Goal: Contribute content

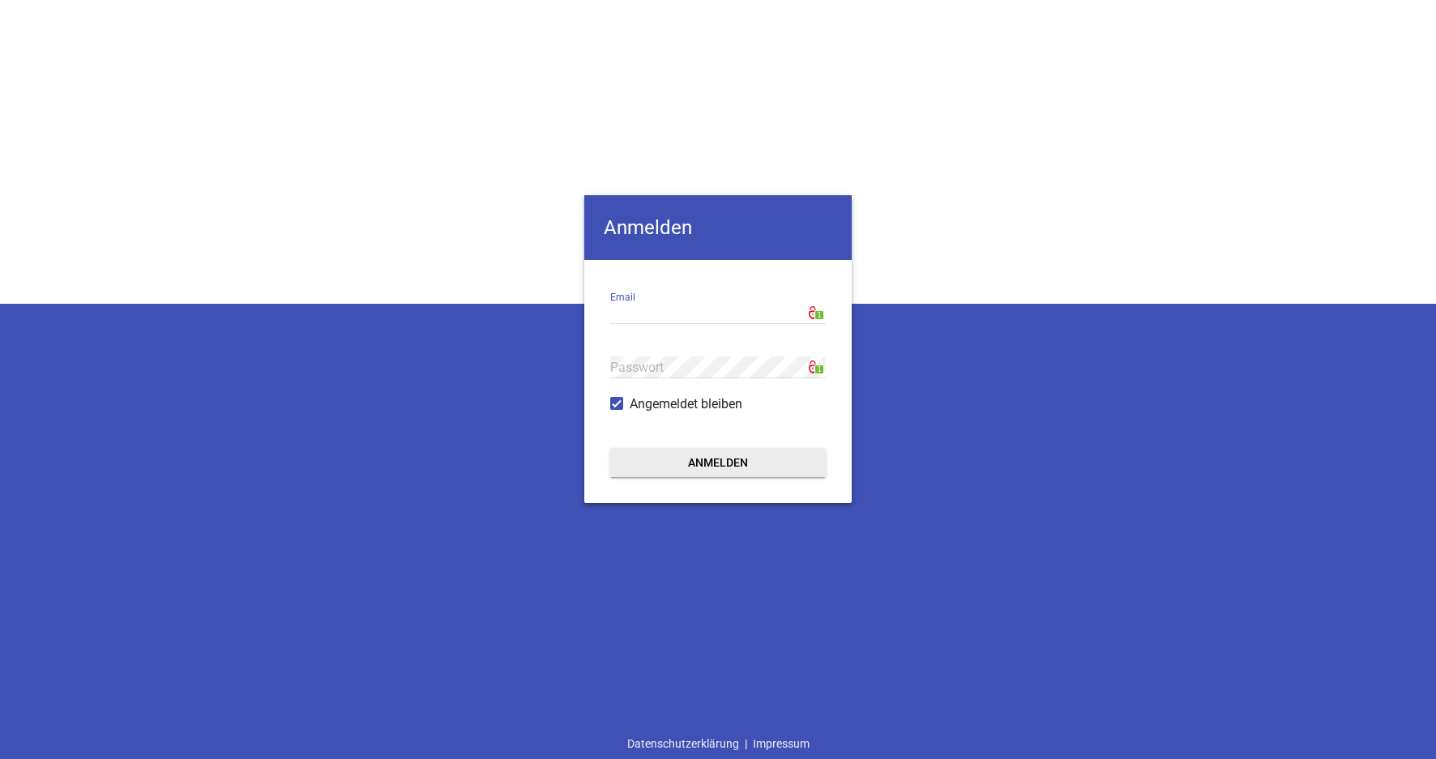
type input "[EMAIL_ADDRESS][DOMAIN_NAME]"
click at [716, 468] on button "Anmelden" at bounding box center [718, 462] width 216 height 29
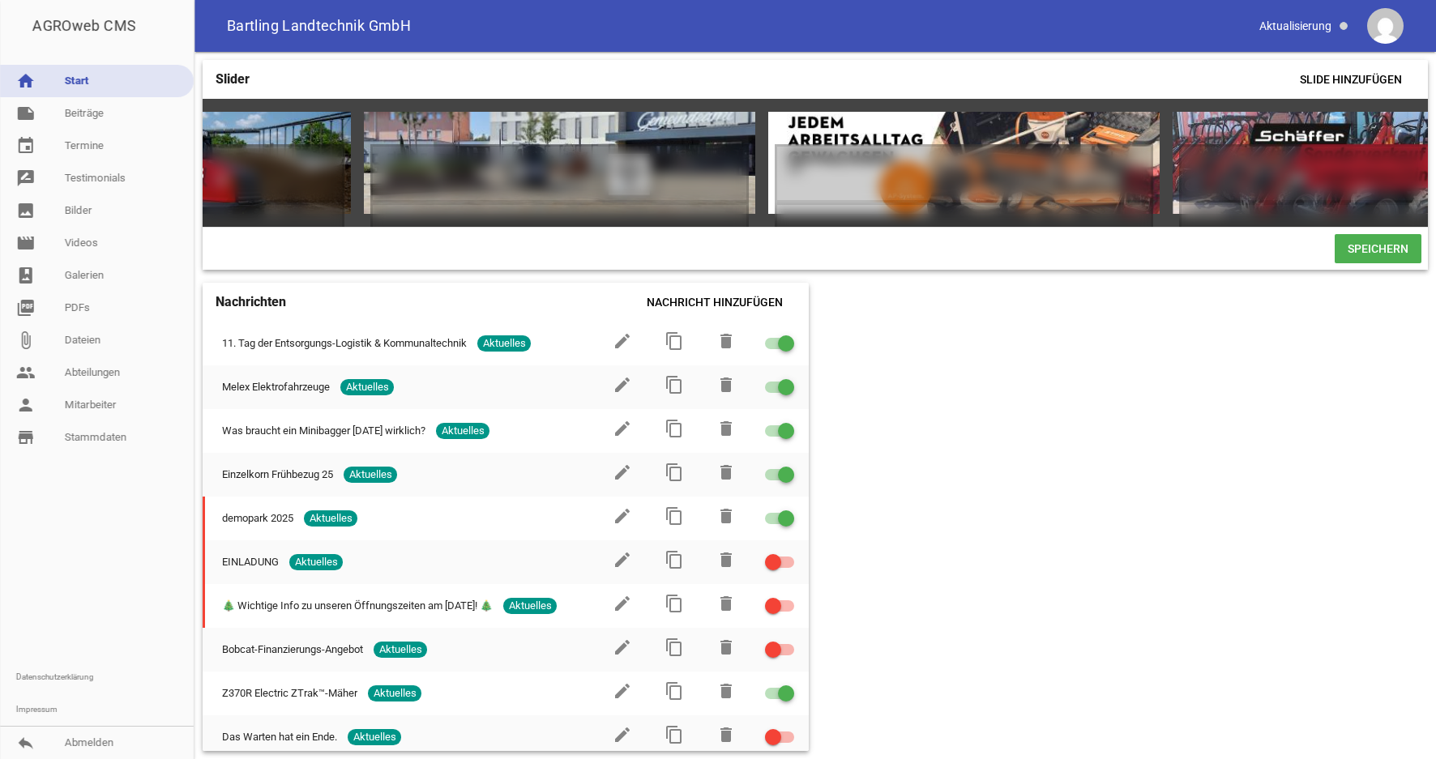
scroll to position [0, 2021]
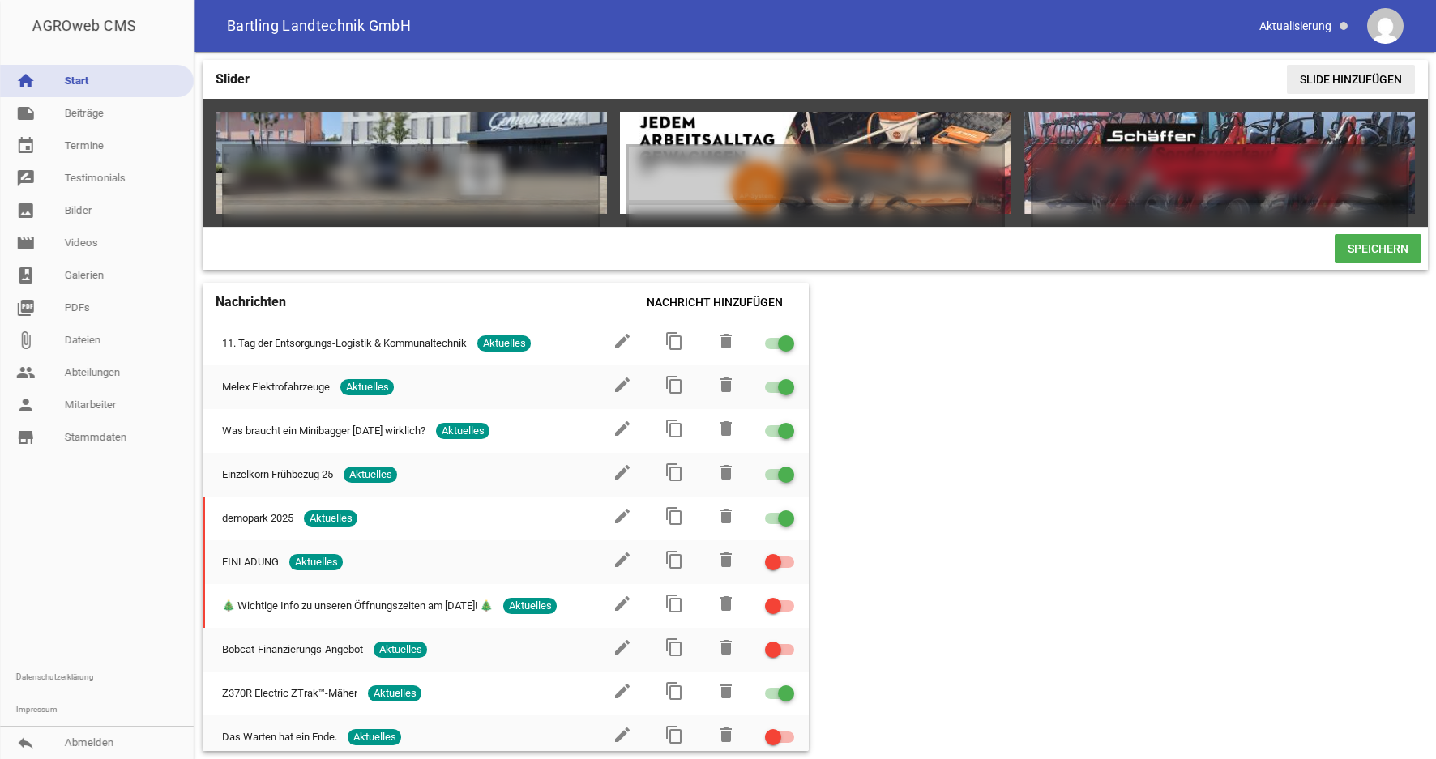
click at [1379, 79] on span "Slide hinzufügen" at bounding box center [1351, 79] width 128 height 29
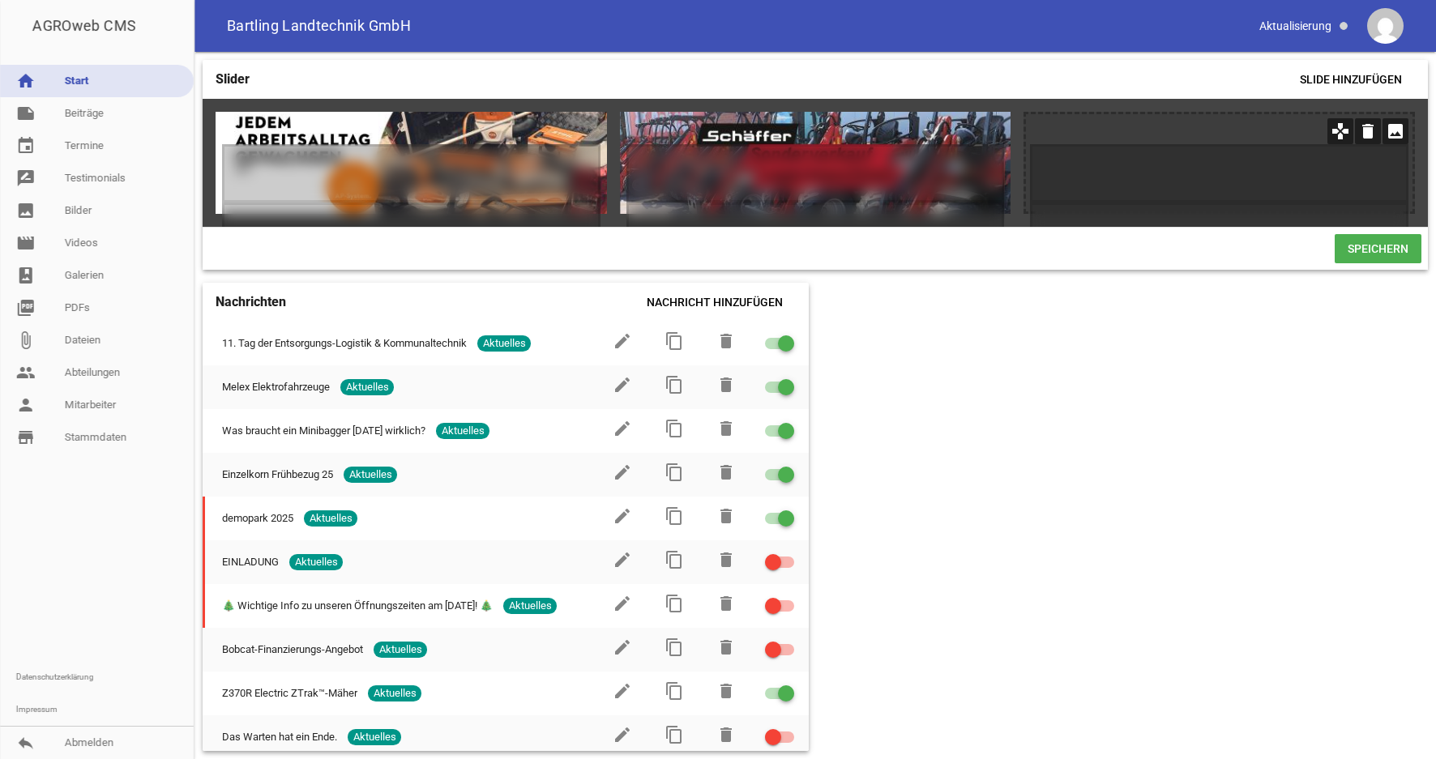
click at [1394, 134] on icon "image" at bounding box center [1396, 131] width 26 height 26
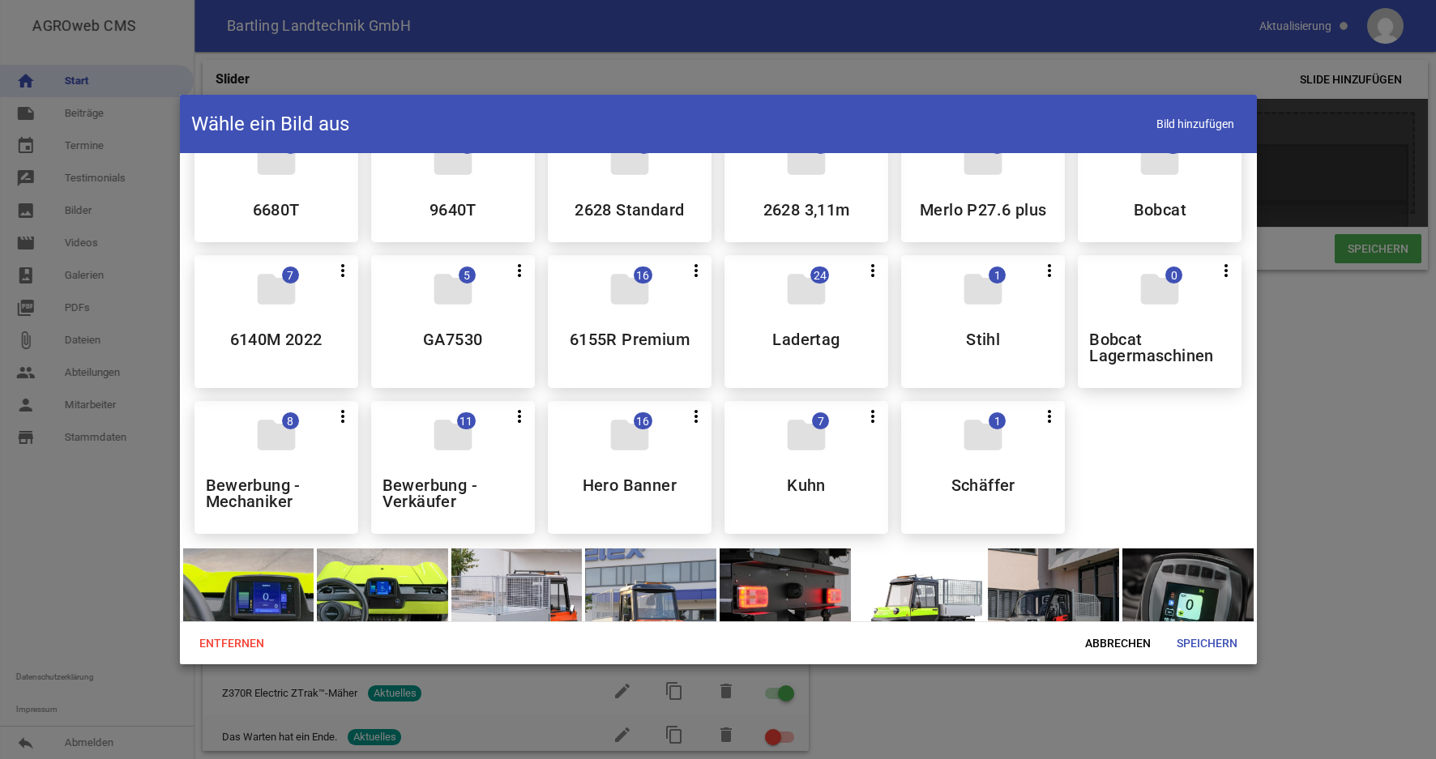
scroll to position [181, 0]
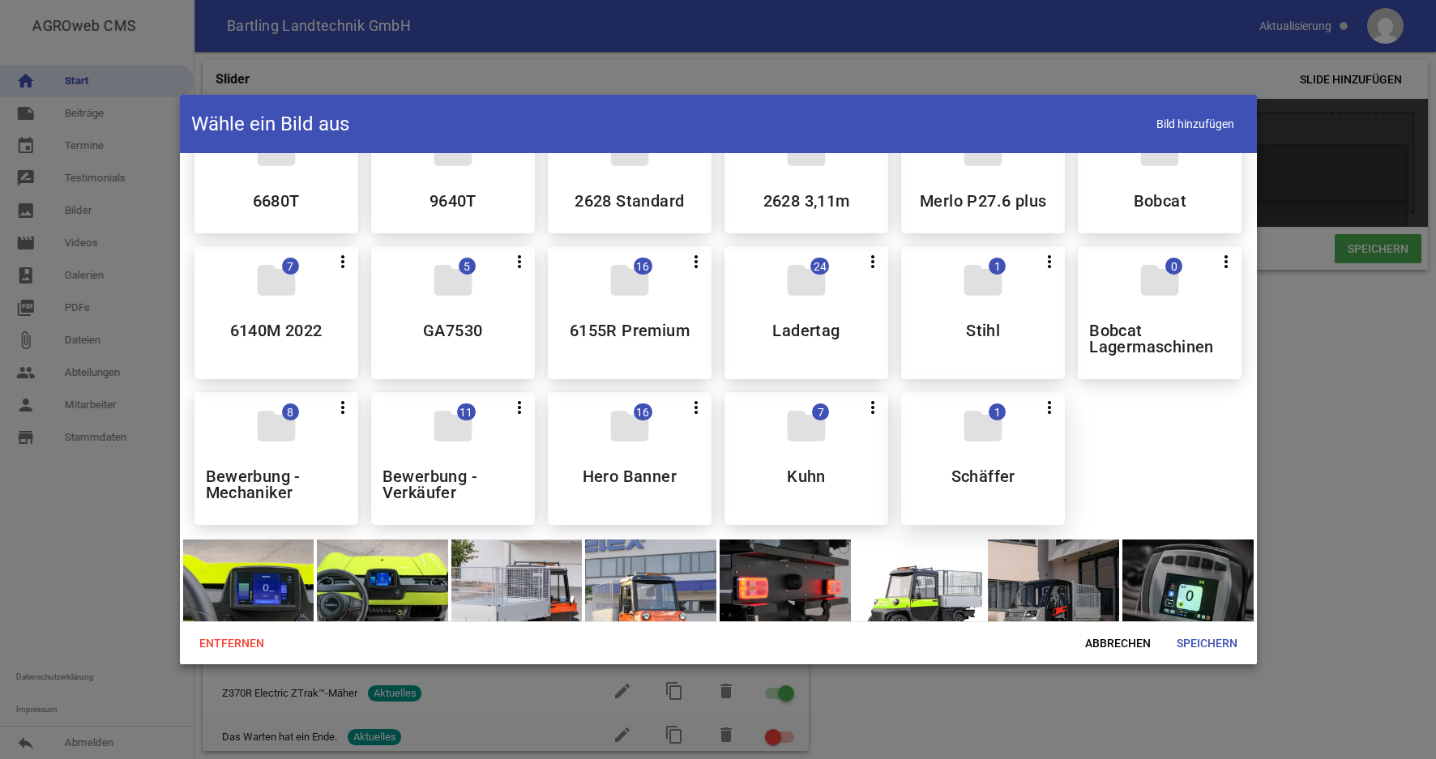
click at [950, 428] on div "folder 1 more_vert Teilen Bearbeiten Löschen Schäffer" at bounding box center [983, 458] width 164 height 133
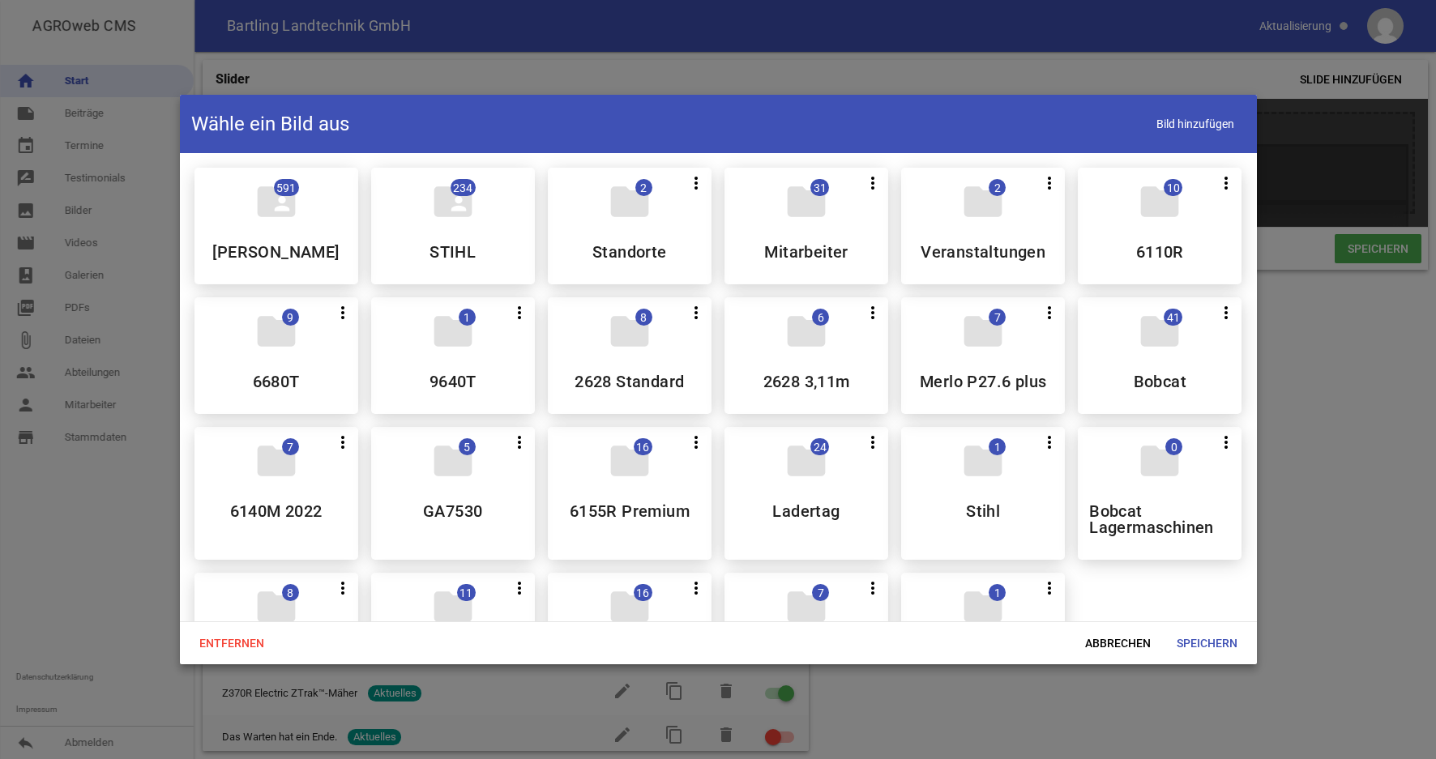
click at [952, 426] on div "folder_shared 591 [PERSON_NAME] folder_shared 234 STIHL folder 2 more_vert Teil…" at bounding box center [718, 387] width 1077 height 468
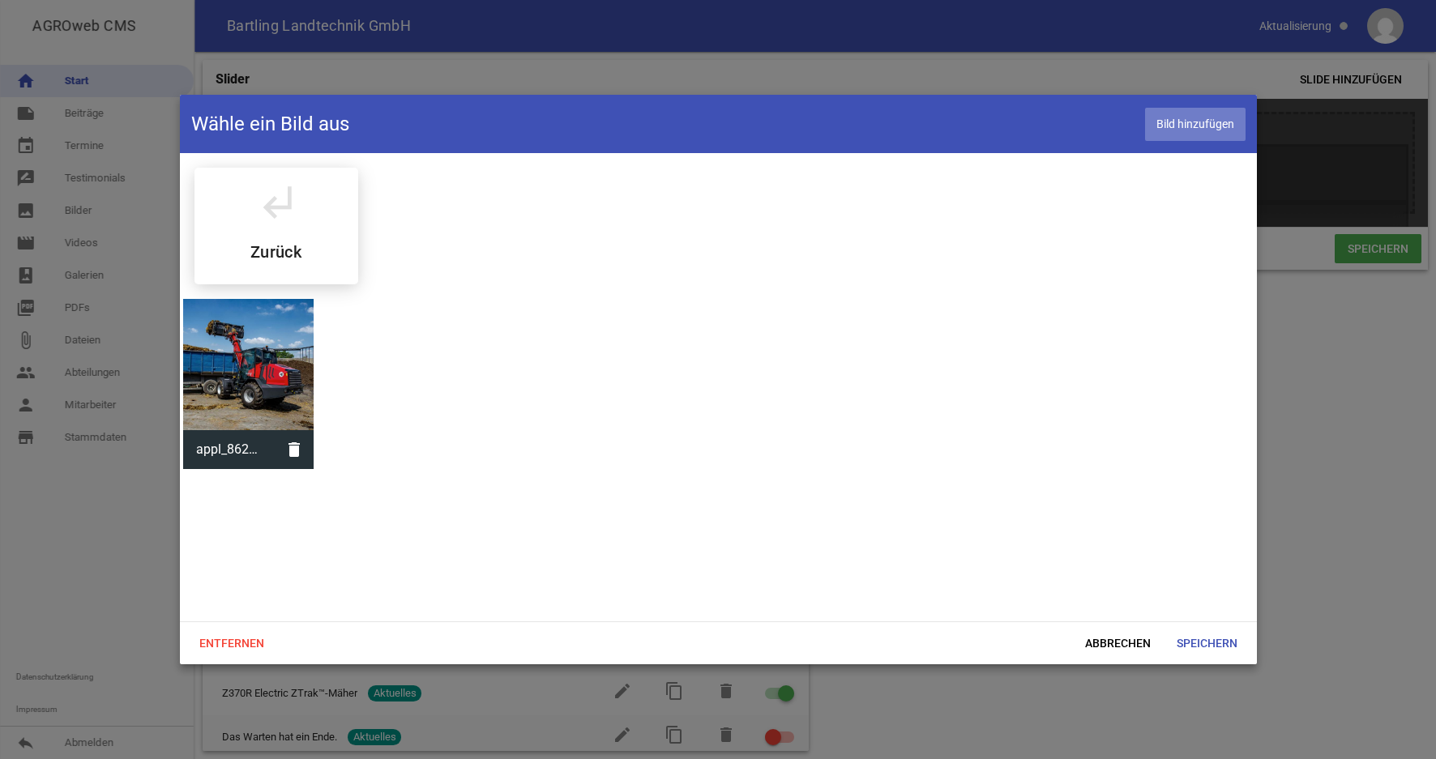
click at [1173, 129] on span "Bild hinzufügen" at bounding box center [1195, 124] width 100 height 33
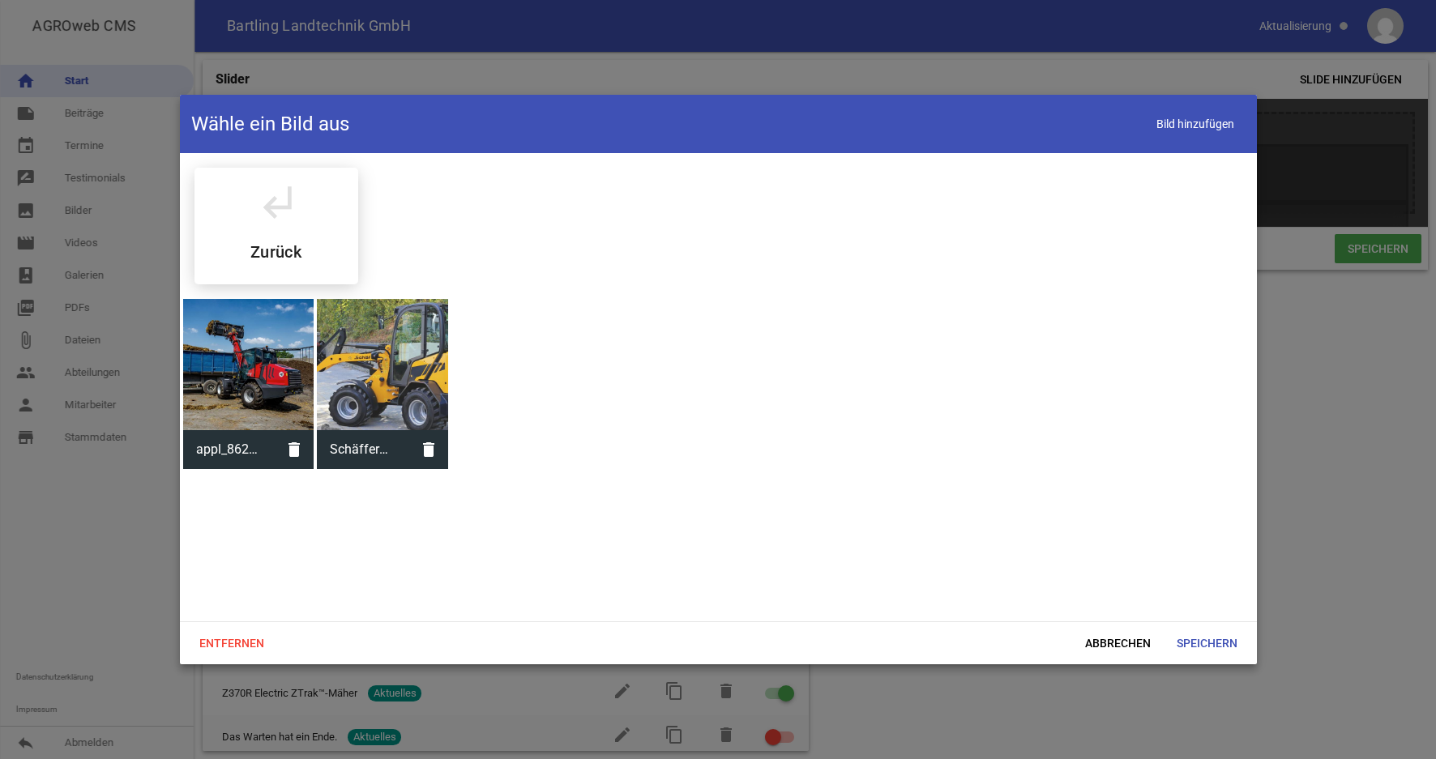
click at [395, 378] on div at bounding box center [382, 364] width 131 height 131
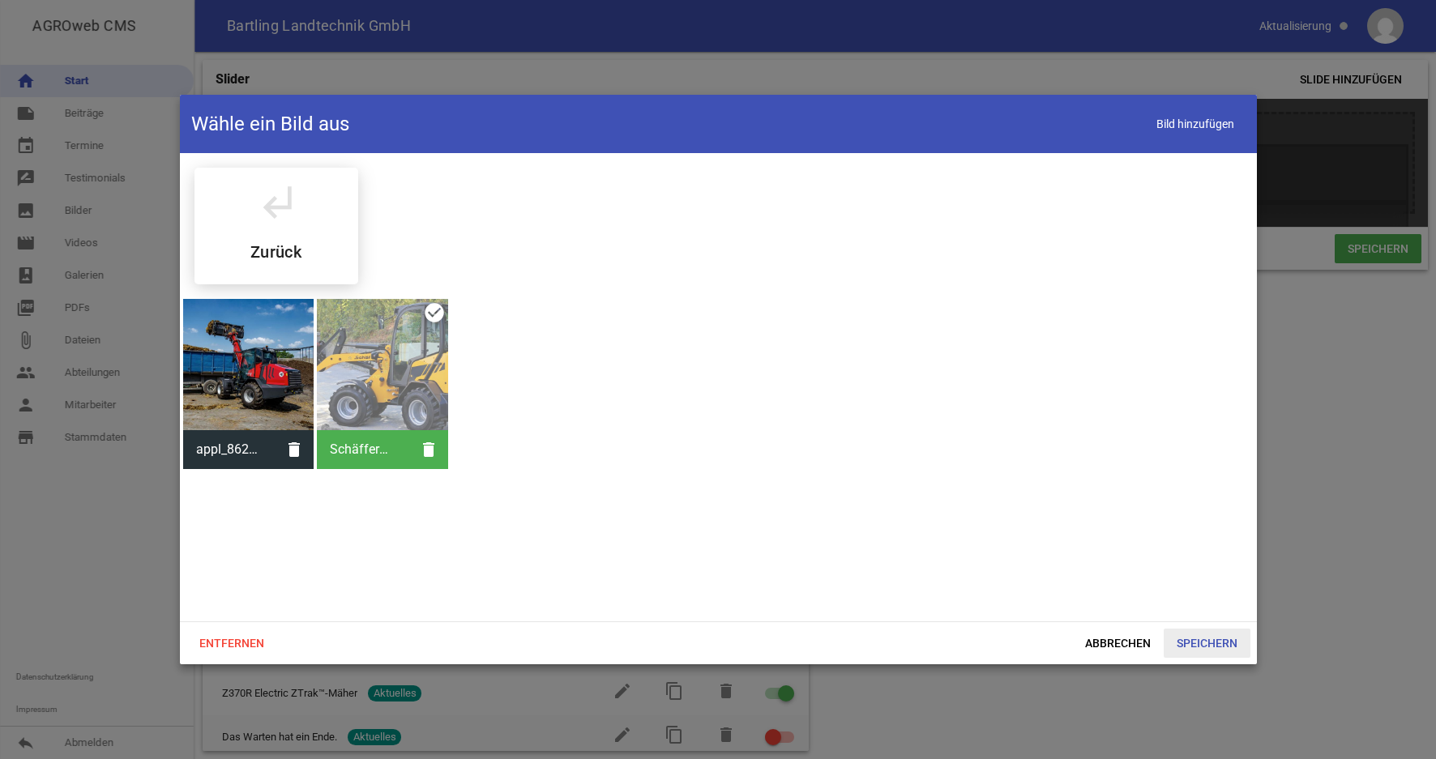
click at [1221, 646] on span "Speichern" at bounding box center [1207, 643] width 87 height 29
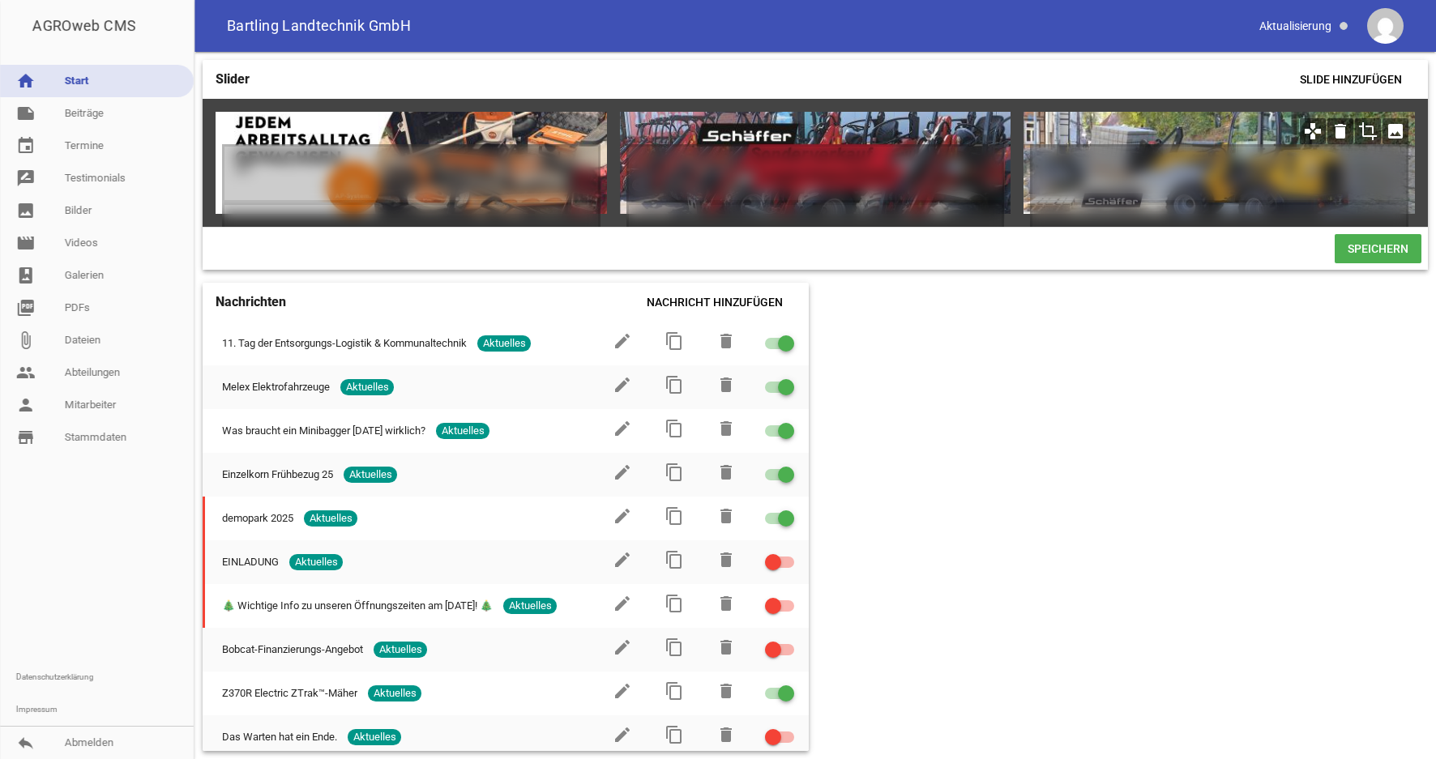
click at [1367, 135] on icon "crop" at bounding box center [1368, 131] width 26 height 26
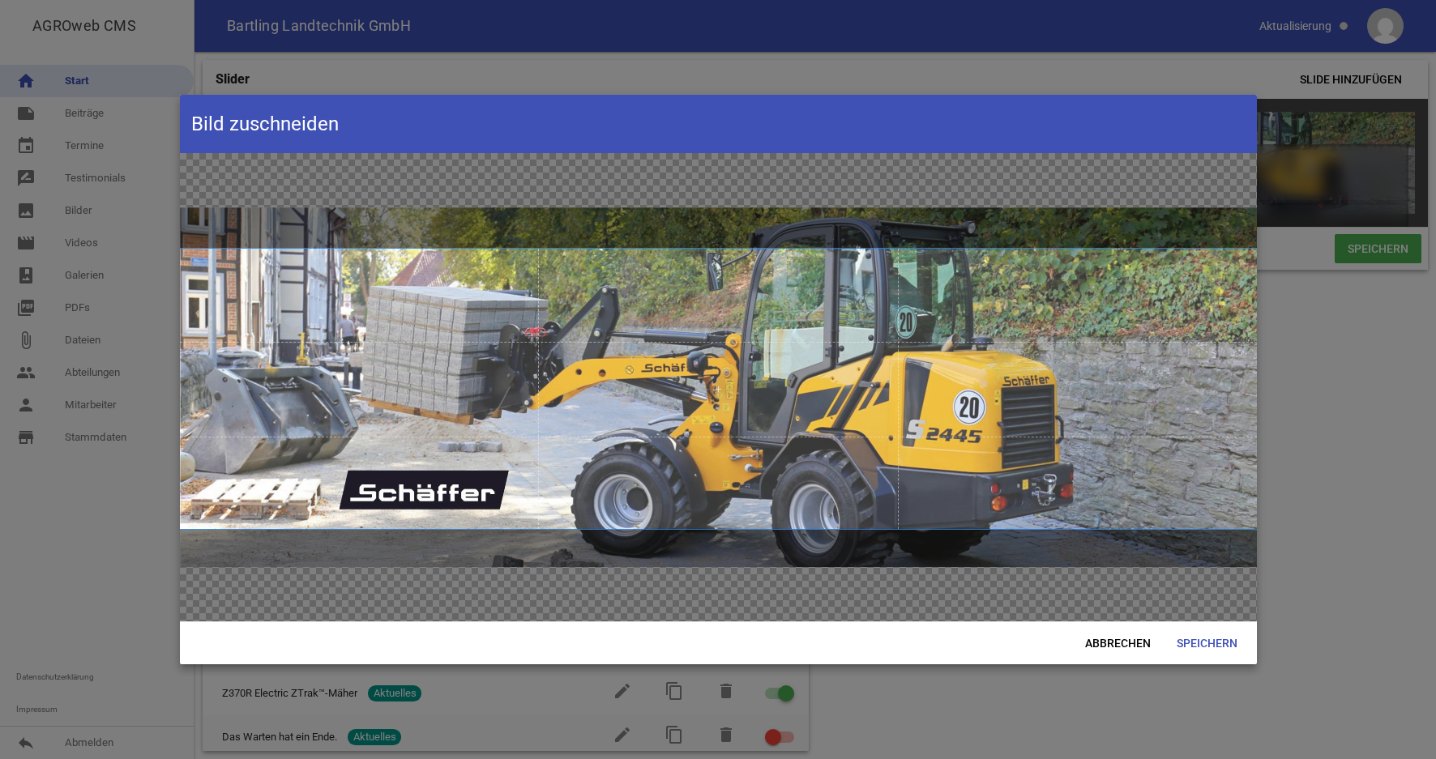
click at [759, 387] on span at bounding box center [718, 389] width 1077 height 280
click at [1212, 656] on span "Speichern" at bounding box center [1207, 643] width 87 height 29
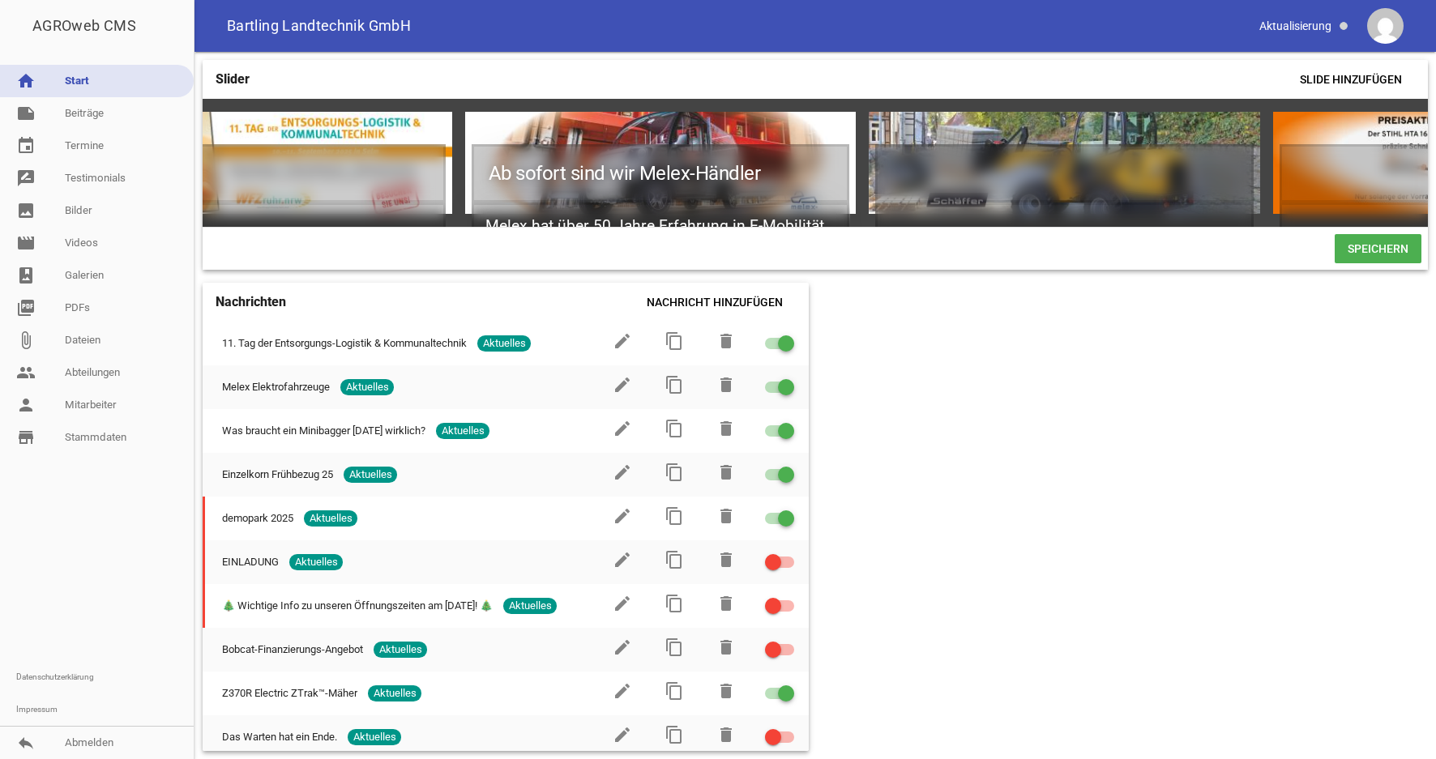
scroll to position [0, 113]
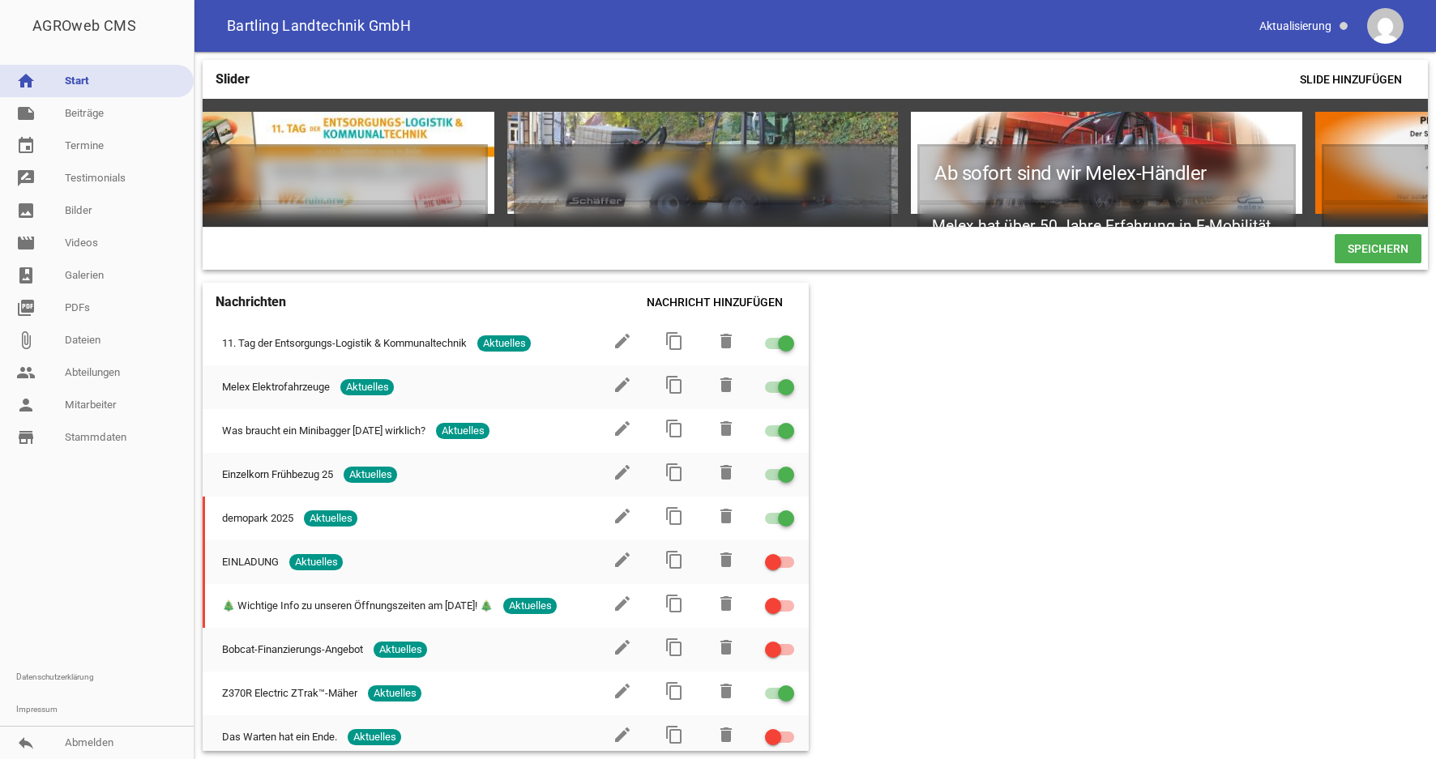
click at [1375, 263] on span "Speichern" at bounding box center [1378, 248] width 87 height 29
click at [1380, 257] on span "Speichern" at bounding box center [1378, 248] width 87 height 29
